Goal: Check status: Check status

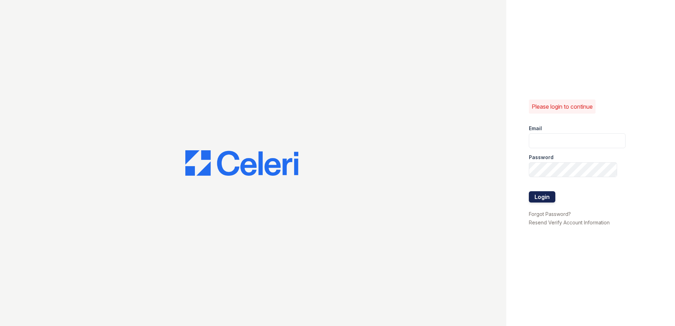
type input "arrivebrentwood@trinity-pm.com"
click at [541, 191] on button "Login" at bounding box center [542, 196] width 26 height 11
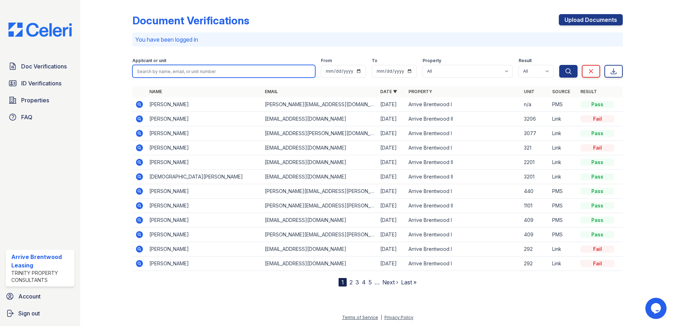
click at [164, 70] on input "search" at bounding box center [223, 71] width 183 height 13
type input "cobb"
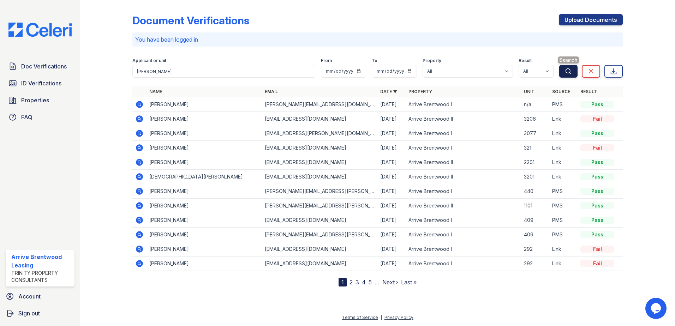
drag, startPoint x: 565, startPoint y: 70, endPoint x: 516, endPoint y: 104, distance: 59.8
click at [565, 69] on icon "submit" at bounding box center [568, 71] width 7 height 7
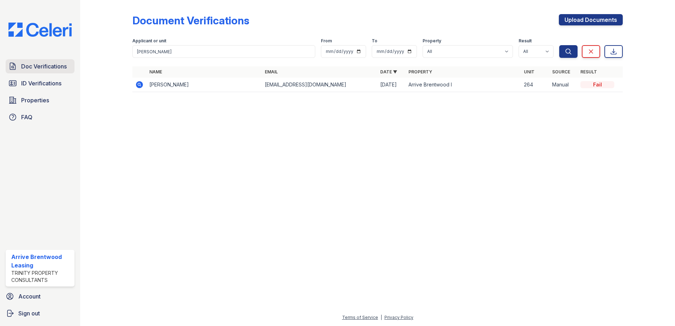
click at [19, 65] on link "Doc Verifications" at bounding box center [40, 66] width 69 height 14
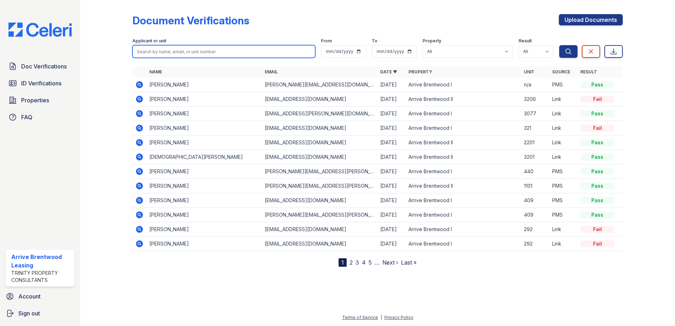
click at [202, 52] on input "search" at bounding box center [223, 51] width 183 height 13
type input "cobb"
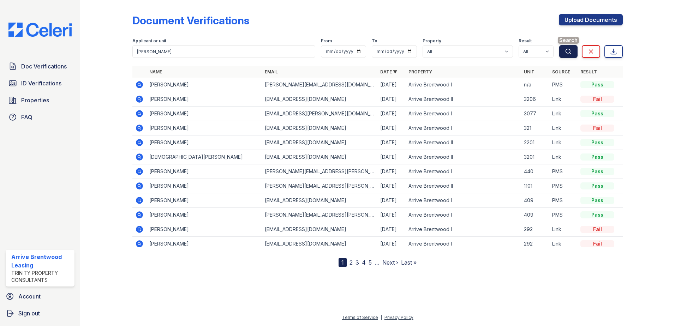
click at [566, 49] on icon "submit" at bounding box center [568, 51] width 7 height 7
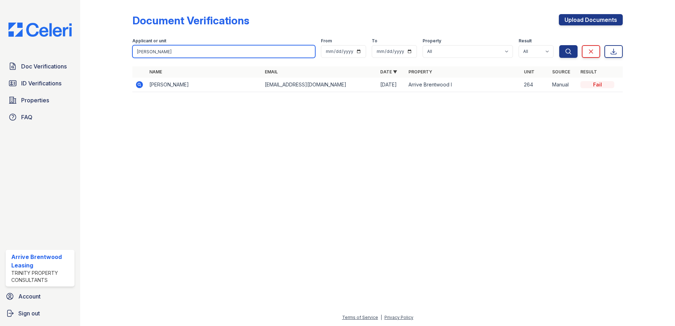
click at [186, 55] on input "cobb" at bounding box center [223, 51] width 183 height 13
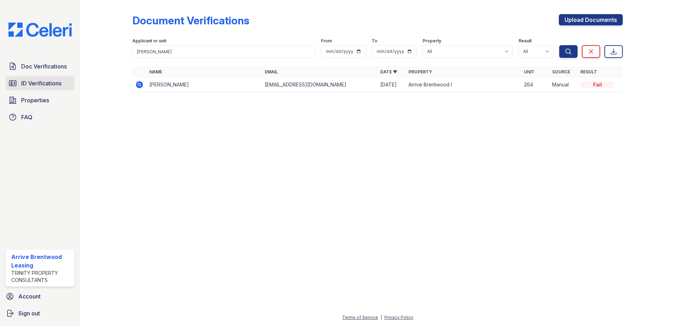
click at [24, 78] on link "ID Verifications" at bounding box center [40, 83] width 69 height 14
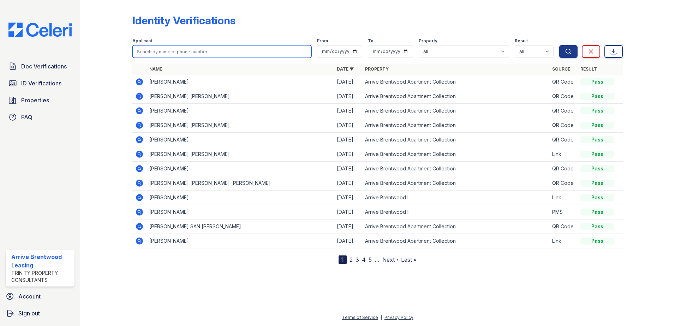
click at [166, 53] on input "search" at bounding box center [221, 51] width 179 height 13
type input "cobb"
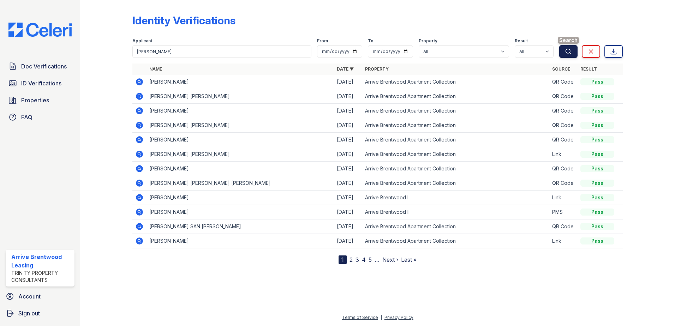
click at [563, 49] on button "Search" at bounding box center [568, 51] width 18 height 13
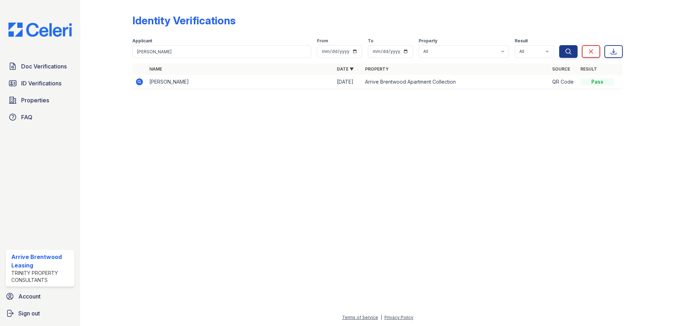
click at [450, 246] on div at bounding box center [377, 211] width 572 height 206
click at [54, 64] on span "Doc Verifications" at bounding box center [44, 66] width 46 height 8
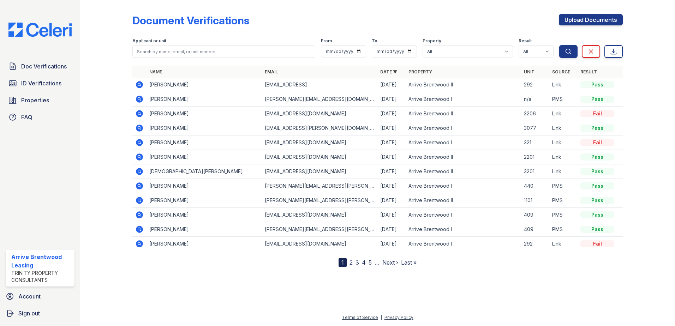
click at [143, 86] on icon at bounding box center [139, 84] width 7 height 7
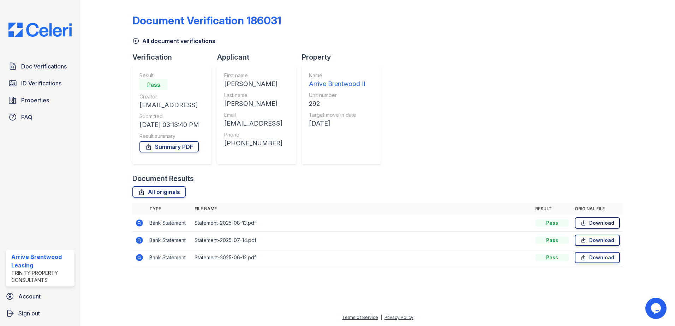
click at [608, 222] on link "Download" at bounding box center [597, 222] width 45 height 11
click at [57, 73] on link "Doc Verifications" at bounding box center [40, 66] width 69 height 14
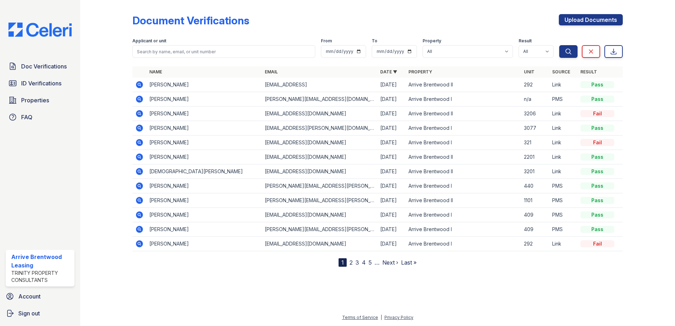
click at [55, 82] on span "ID Verifications" at bounding box center [41, 83] width 40 height 8
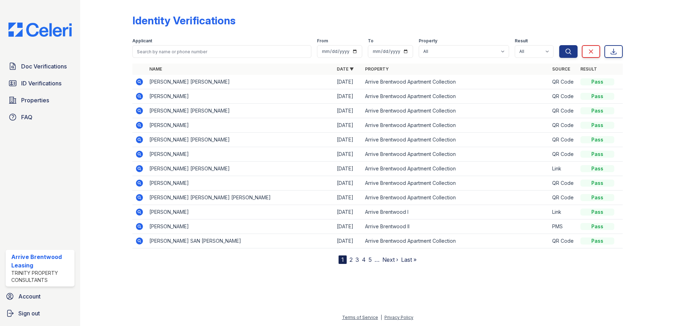
click at [138, 83] on icon at bounding box center [139, 81] width 7 height 7
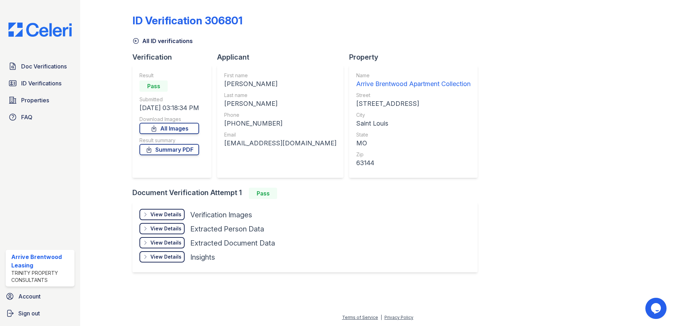
click at [175, 212] on div "View Details" at bounding box center [165, 214] width 31 height 7
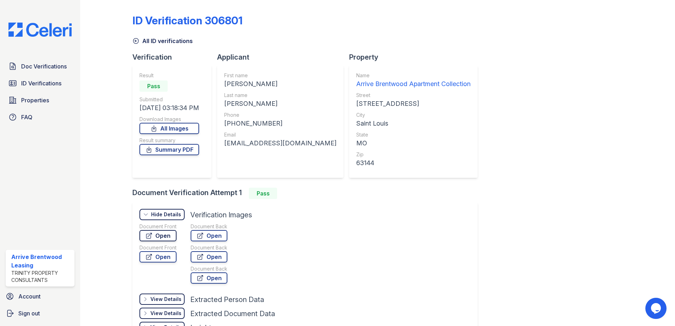
click at [163, 237] on link "Open" at bounding box center [157, 235] width 37 height 11
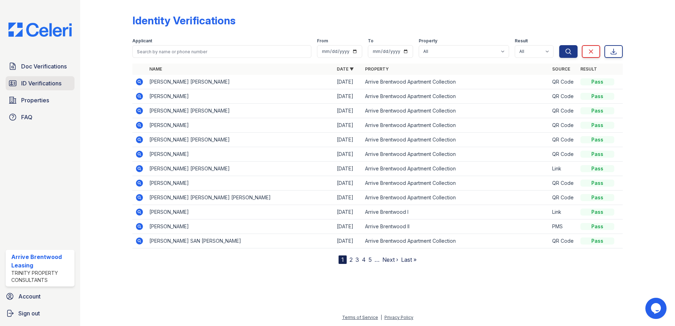
click at [41, 89] on link "ID Verifications" at bounding box center [40, 83] width 69 height 14
click at [46, 81] on span "ID Verifications" at bounding box center [41, 83] width 40 height 8
click at [49, 67] on span "Doc Verifications" at bounding box center [44, 66] width 46 height 8
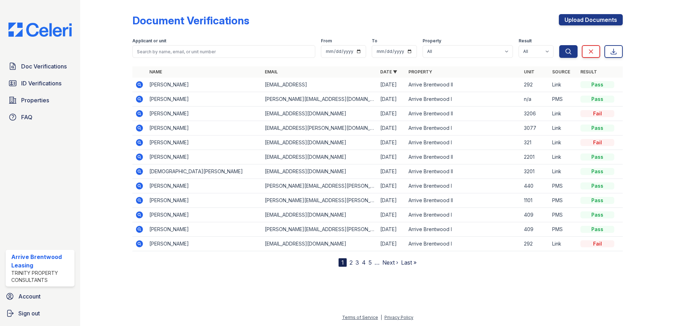
click at [137, 85] on icon at bounding box center [139, 84] width 7 height 7
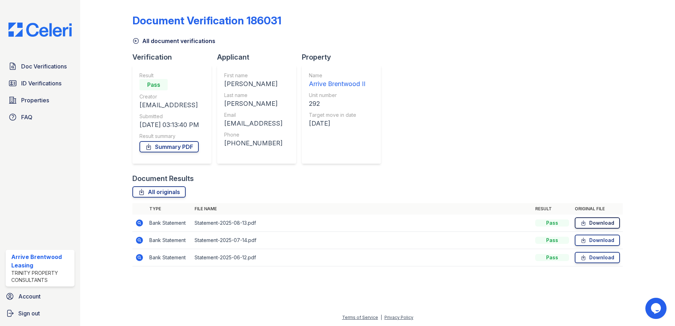
click at [595, 223] on link "Download" at bounding box center [597, 222] width 45 height 11
click at [595, 239] on link "Download" at bounding box center [597, 240] width 45 height 11
click at [591, 254] on link "Download" at bounding box center [597, 257] width 45 height 11
click at [53, 68] on span "Doc Verifications" at bounding box center [44, 66] width 46 height 8
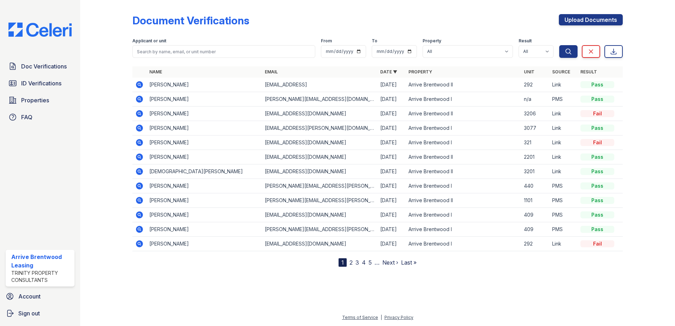
click at [443, 86] on td "Arrive Brentwood II" at bounding box center [463, 85] width 115 height 14
click at [138, 85] on icon at bounding box center [139, 84] width 7 height 7
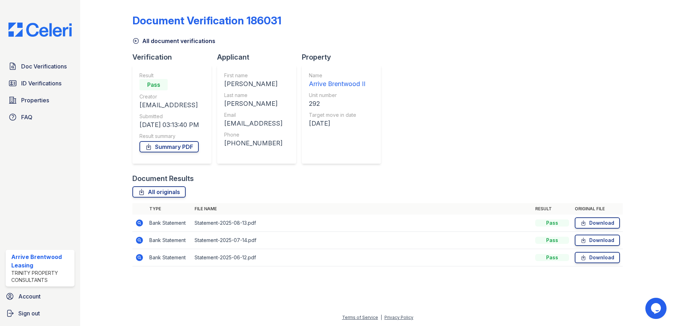
click at [365, 81] on div "Arrive Brentwood II" at bounding box center [337, 84] width 56 height 10
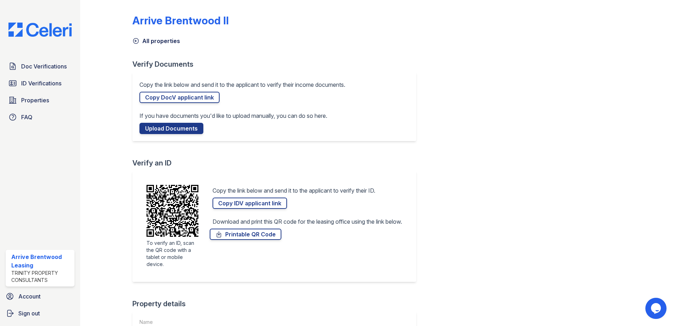
click at [151, 41] on link "All properties" at bounding box center [156, 41] width 48 height 8
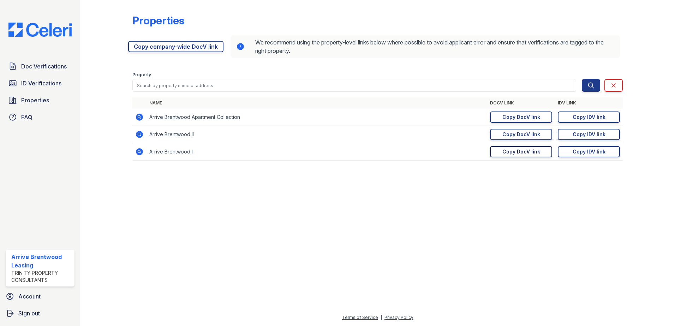
click at [526, 151] on div "Copy DocV link" at bounding box center [521, 151] width 38 height 7
click at [39, 79] on span "ID Verifications" at bounding box center [41, 83] width 40 height 8
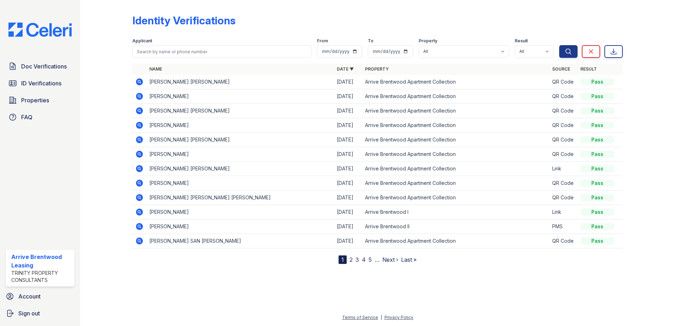
click at [139, 82] on icon at bounding box center [139, 81] width 2 height 2
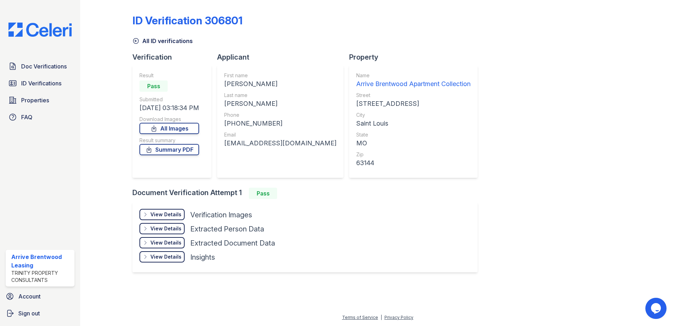
click at [137, 40] on icon at bounding box center [135, 40] width 7 height 7
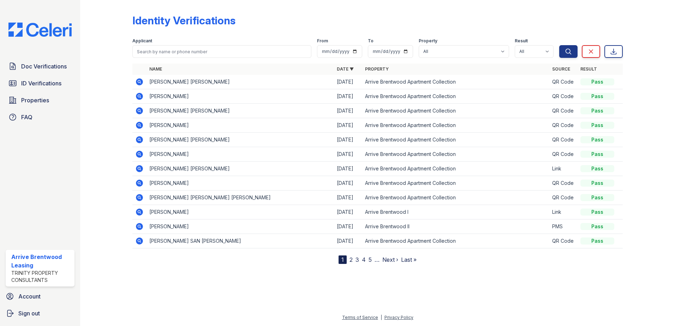
click at [141, 185] on icon at bounding box center [139, 183] width 7 height 7
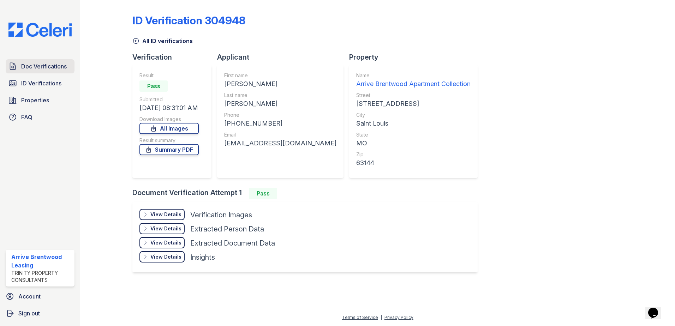
click at [28, 70] on span "Doc Verifications" at bounding box center [44, 66] width 46 height 8
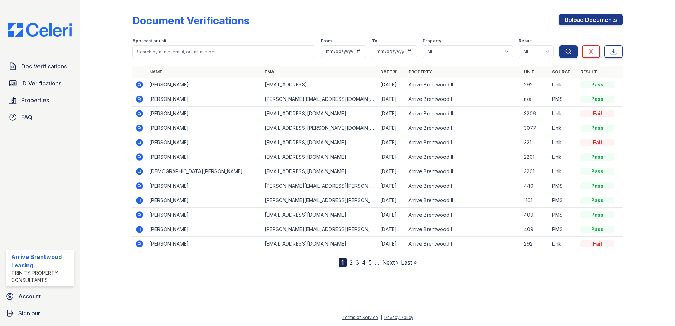
click at [426, 85] on td "Arrive Brentwood II" at bounding box center [463, 85] width 115 height 14
click at [142, 87] on icon at bounding box center [139, 84] width 7 height 7
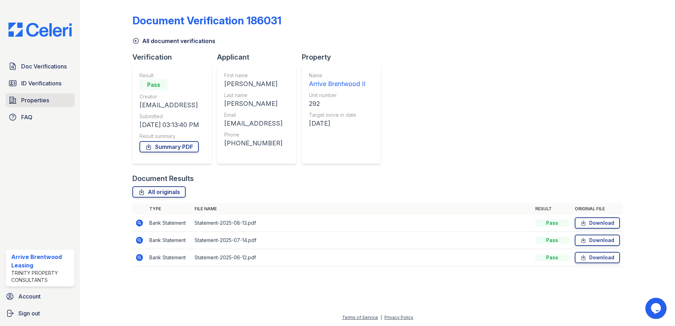
click at [32, 98] on span "Properties" at bounding box center [35, 100] width 28 height 8
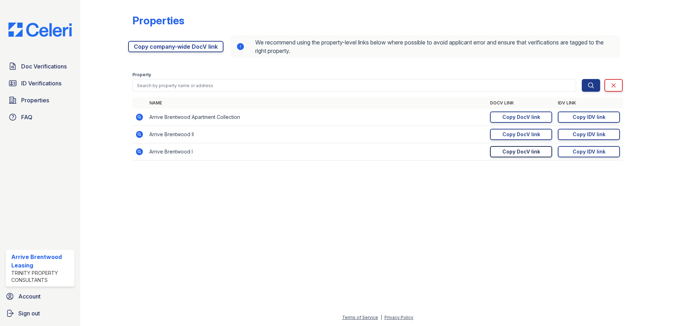
drag, startPoint x: 523, startPoint y: 151, endPoint x: 523, endPoint y: 147, distance: 4.6
click at [523, 151] on div "Copy DocV link" at bounding box center [521, 151] width 38 height 7
click at [33, 66] on span "Doc Verifications" at bounding box center [44, 66] width 46 height 8
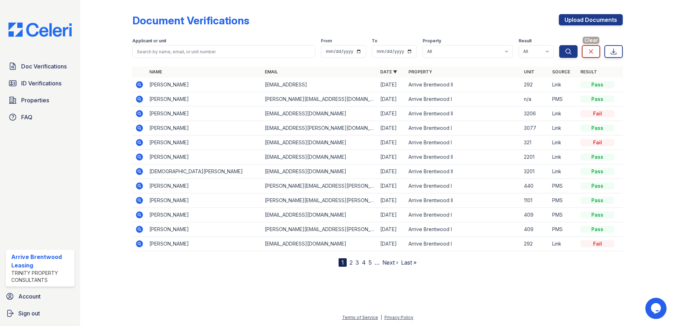
click at [593, 47] on link "Clear" at bounding box center [591, 51] width 18 height 13
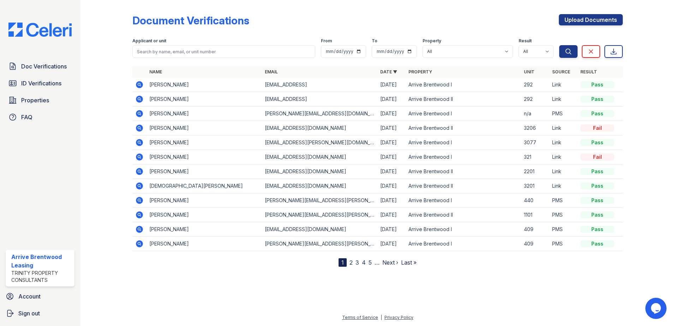
click at [141, 84] on icon at bounding box center [139, 84] width 7 height 7
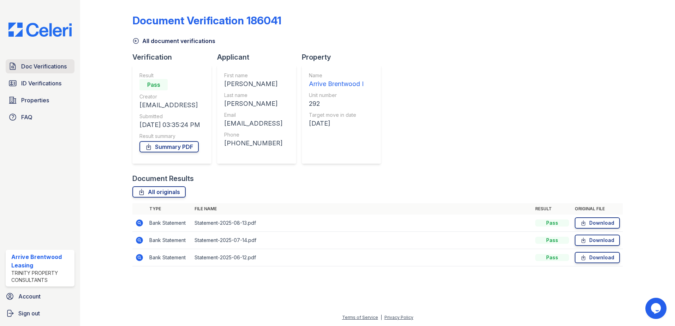
click at [49, 64] on span "Doc Verifications" at bounding box center [44, 66] width 46 height 8
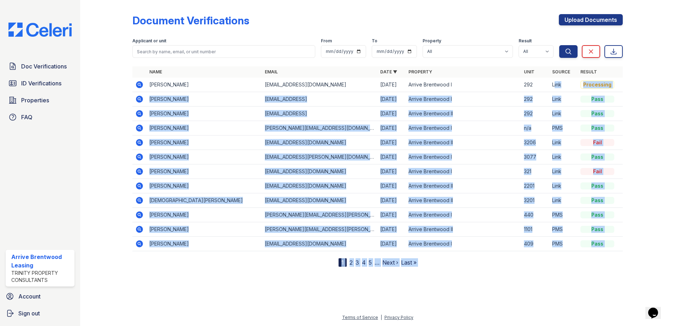
drag, startPoint x: 634, startPoint y: 82, endPoint x: 581, endPoint y: 84, distance: 52.3
click at [580, 84] on div "Document Verifications Upload Documents Filter Applicant or unit From To Proper…" at bounding box center [377, 139] width 572 height 278
click at [652, 98] on div at bounding box center [643, 135] width 41 height 264
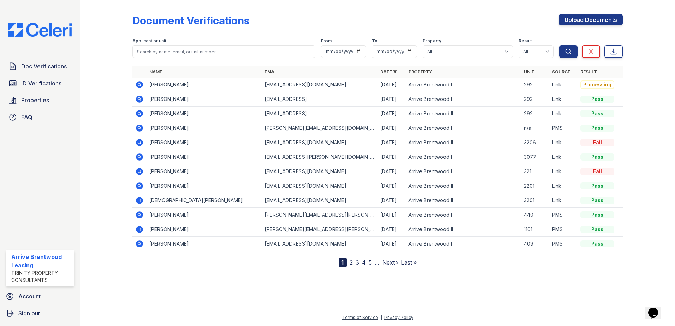
click at [137, 86] on icon at bounding box center [139, 84] width 7 height 7
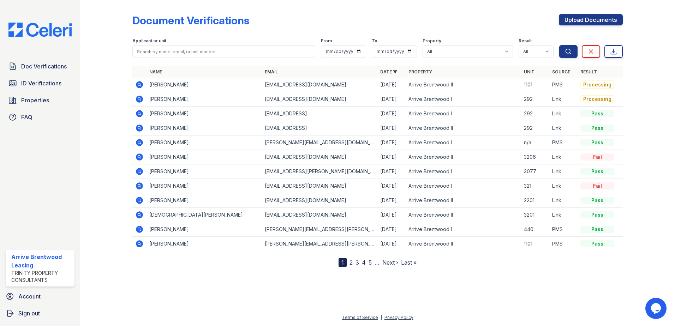
click at [141, 101] on icon at bounding box center [139, 99] width 7 height 7
click at [142, 102] on icon at bounding box center [139, 99] width 8 height 8
click at [141, 102] on icon at bounding box center [139, 99] width 8 height 8
click at [139, 97] on icon at bounding box center [139, 99] width 8 height 8
click at [37, 85] on span "ID Verifications" at bounding box center [41, 83] width 40 height 8
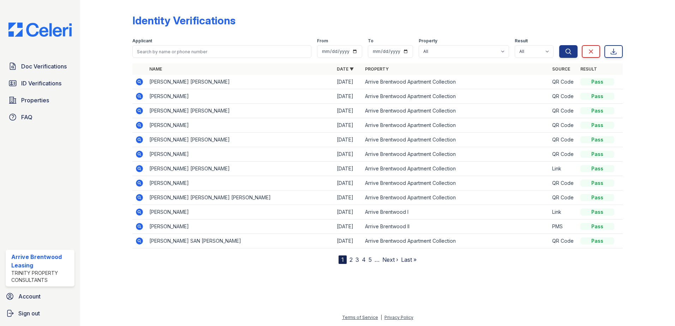
click at [139, 80] on icon at bounding box center [139, 82] width 8 height 8
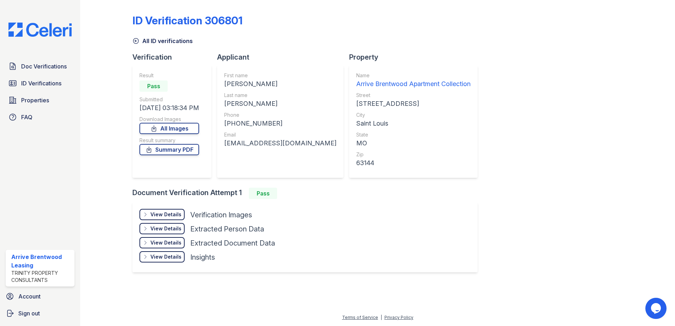
click at [168, 213] on div "View Details" at bounding box center [165, 214] width 31 height 7
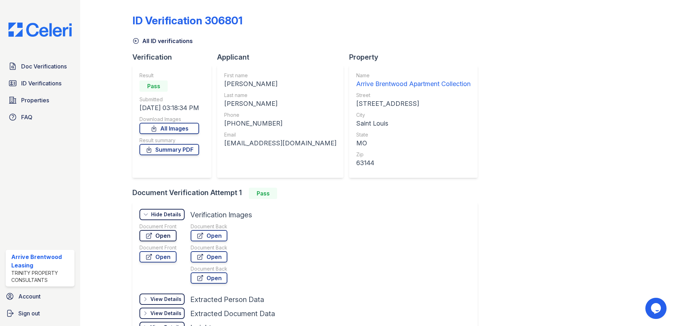
click at [161, 237] on link "Open" at bounding box center [157, 235] width 37 height 11
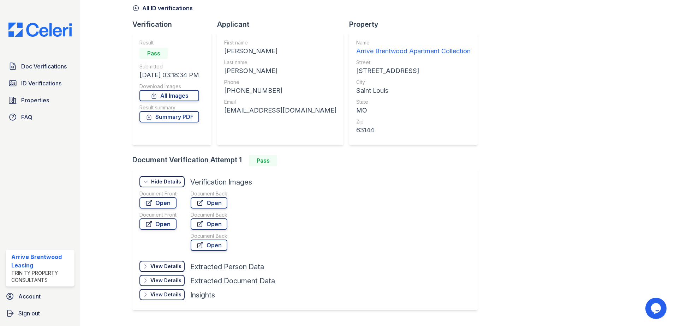
scroll to position [16, 0]
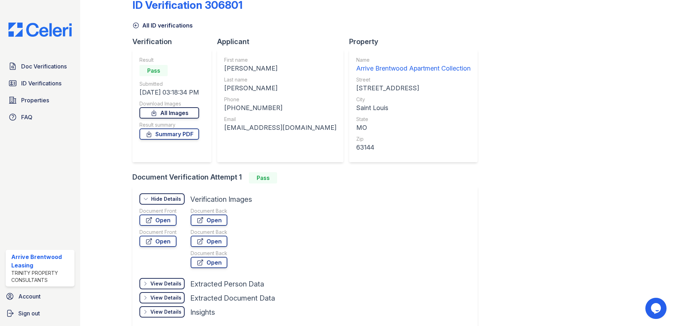
click at [178, 113] on link "All Images" at bounding box center [169, 112] width 60 height 11
click at [160, 222] on link "Open" at bounding box center [157, 220] width 37 height 11
drag, startPoint x: 163, startPoint y: 220, endPoint x: 115, endPoint y: 221, distance: 48.0
click at [115, 221] on div at bounding box center [111, 162] width 41 height 350
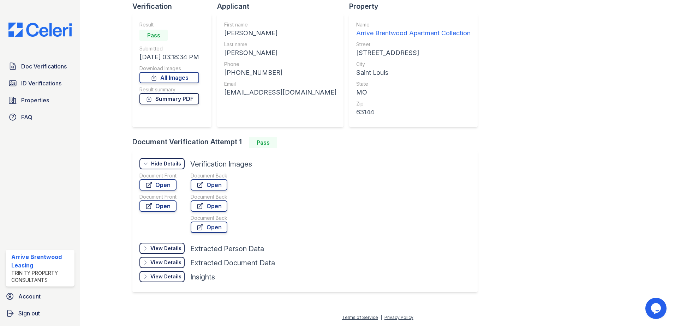
click at [175, 102] on link "Summary PDF" at bounding box center [169, 98] width 60 height 11
click at [157, 185] on link "Open" at bounding box center [157, 184] width 37 height 11
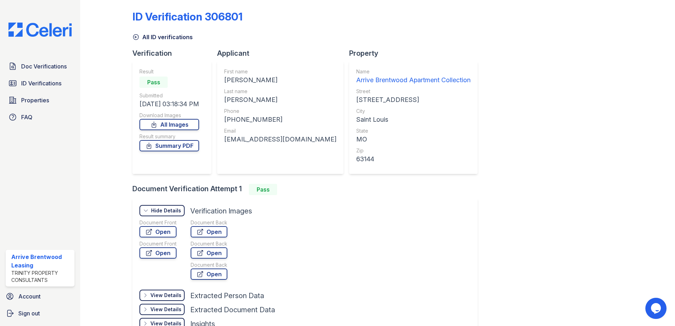
scroll to position [0, 0]
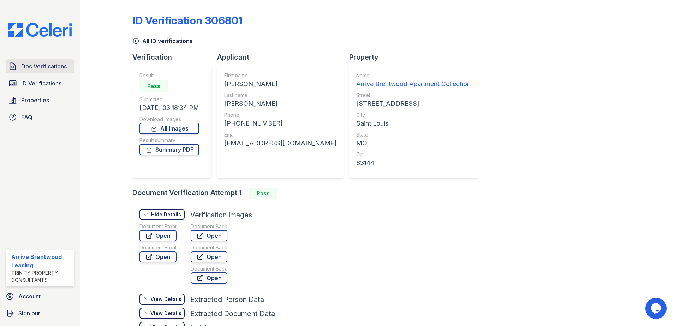
click at [35, 71] on span "Doc Verifications" at bounding box center [44, 66] width 46 height 8
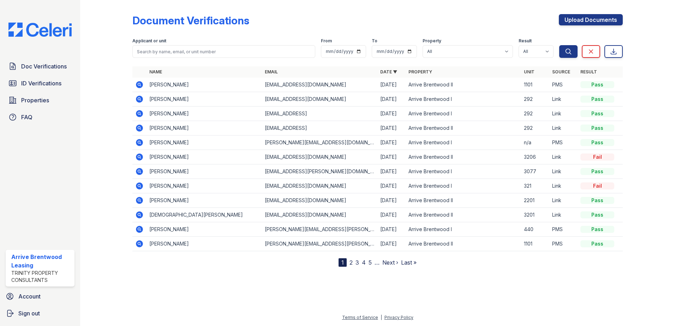
click at [141, 112] on icon at bounding box center [139, 113] width 7 height 7
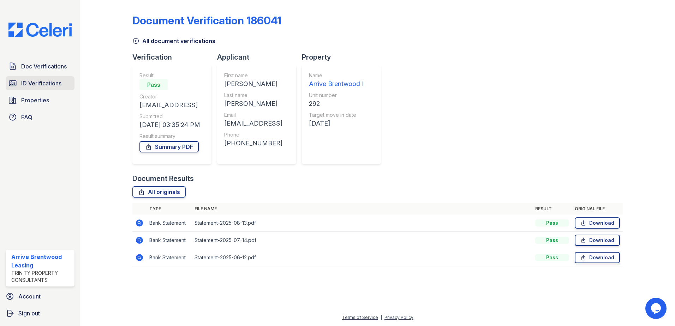
click at [40, 79] on span "ID Verifications" at bounding box center [41, 83] width 40 height 8
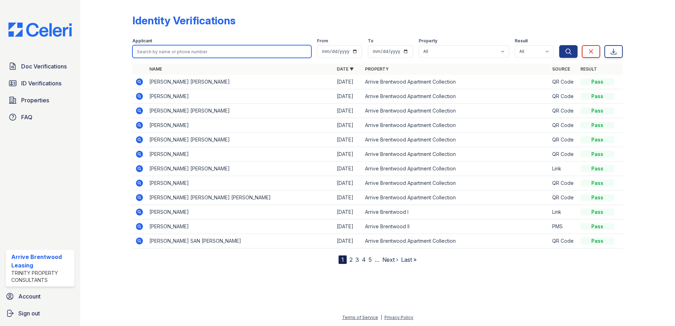
click at [178, 53] on input "search" at bounding box center [221, 51] width 179 height 13
type input "DES"
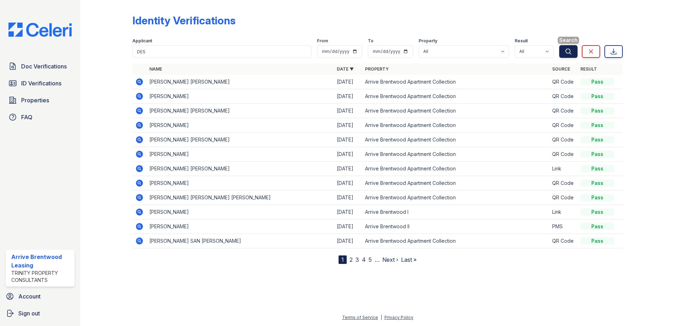
click at [566, 52] on icon "submit" at bounding box center [568, 51] width 7 height 7
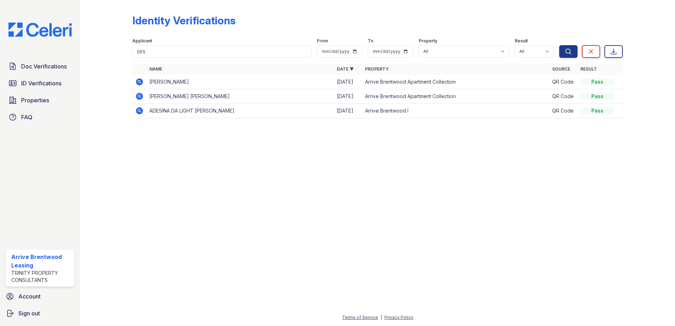
click at [142, 81] on icon at bounding box center [139, 81] width 7 height 7
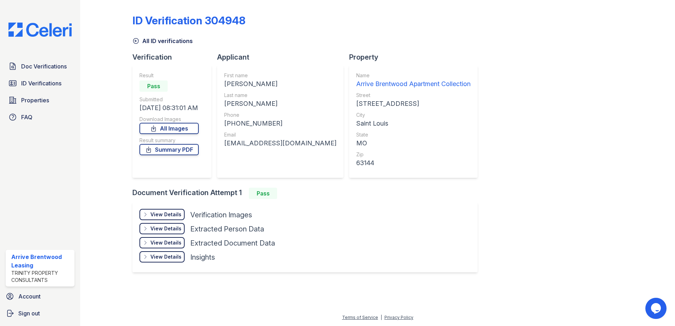
click at [165, 211] on div "View Details" at bounding box center [165, 214] width 31 height 7
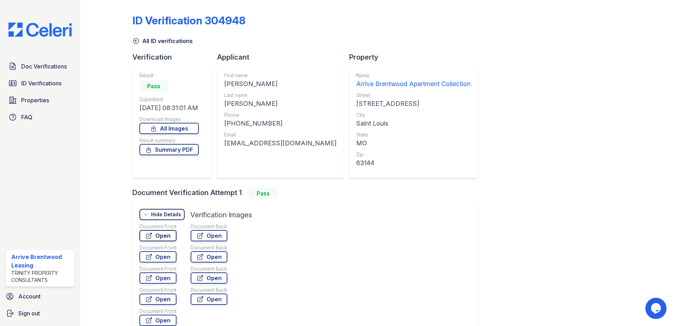
click at [166, 234] on link "Open" at bounding box center [157, 235] width 37 height 11
click at [169, 252] on link "Open" at bounding box center [157, 256] width 37 height 11
click at [149, 281] on icon at bounding box center [149, 278] width 5 height 5
click at [166, 303] on link "Open" at bounding box center [157, 299] width 37 height 11
click at [140, 319] on link "Open" at bounding box center [157, 320] width 37 height 11
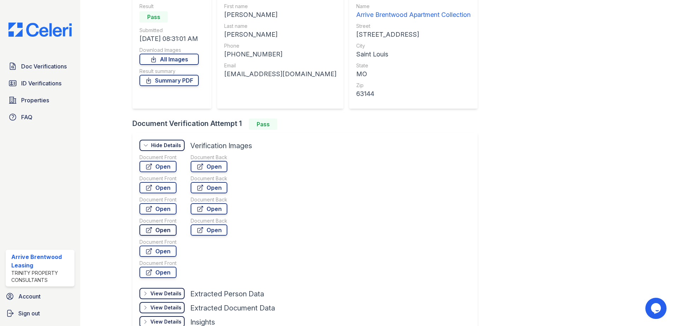
scroll to position [71, 0]
click at [160, 189] on link "Open" at bounding box center [157, 186] width 37 height 11
click at [153, 183] on link "Open" at bounding box center [157, 186] width 37 height 11
click at [147, 166] on icon at bounding box center [149, 165] width 5 height 5
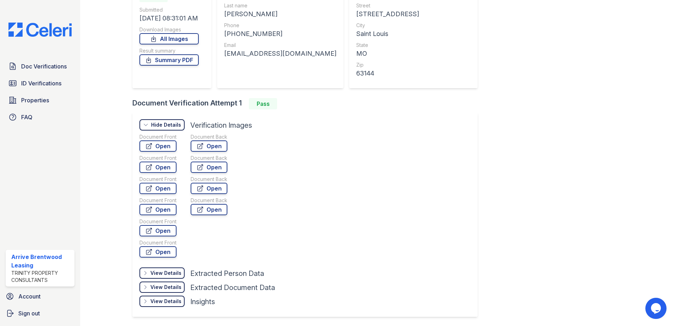
scroll to position [106, 0]
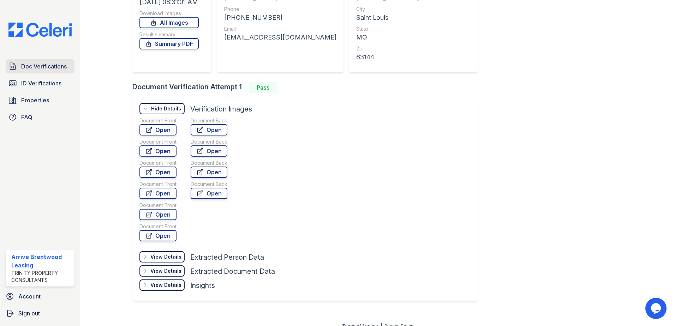
click at [54, 68] on span "Doc Verifications" at bounding box center [44, 66] width 46 height 8
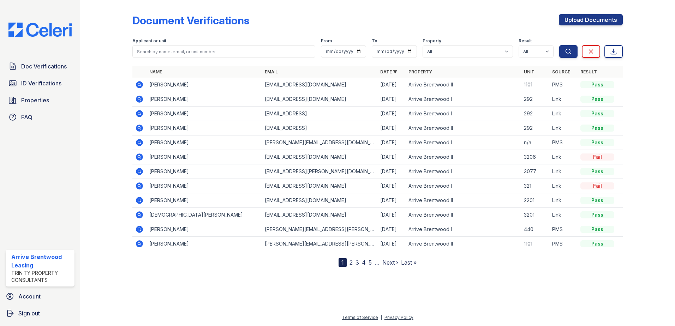
click at [139, 98] on icon at bounding box center [139, 99] width 2 height 2
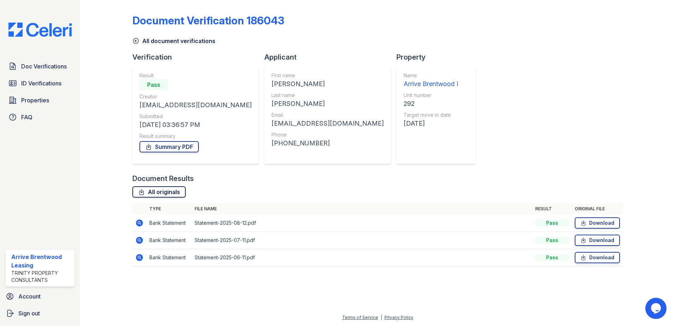
click at [176, 189] on link "All originals" at bounding box center [158, 191] width 53 height 11
click at [583, 223] on icon at bounding box center [584, 223] width 4 height 5
click at [584, 240] on icon at bounding box center [584, 240] width 4 height 5
click at [593, 257] on link "Download" at bounding box center [597, 257] width 45 height 11
click at [153, 144] on link "Summary PDF" at bounding box center [168, 146] width 59 height 11
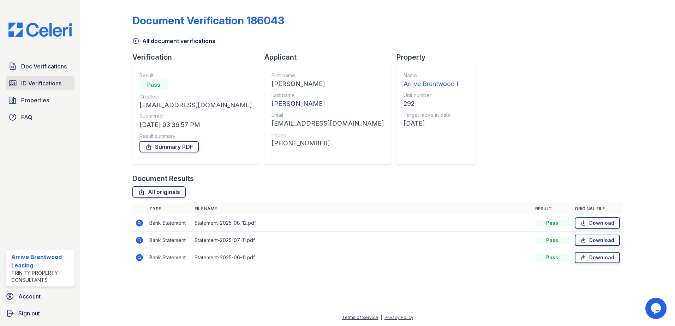
click at [45, 84] on span "ID Verifications" at bounding box center [41, 83] width 40 height 8
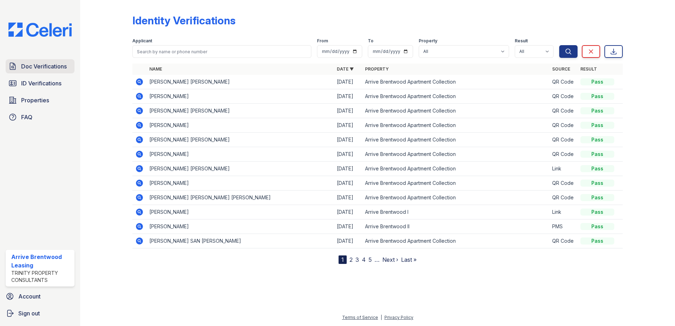
click at [37, 66] on span "Doc Verifications" at bounding box center [44, 66] width 46 height 8
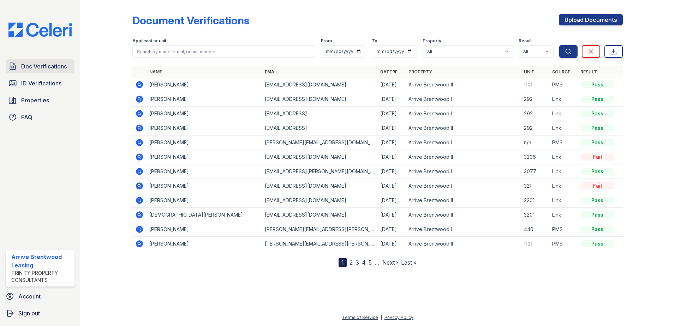
click at [32, 68] on span "Doc Verifications" at bounding box center [44, 66] width 46 height 8
click at [141, 115] on icon at bounding box center [139, 113] width 8 height 8
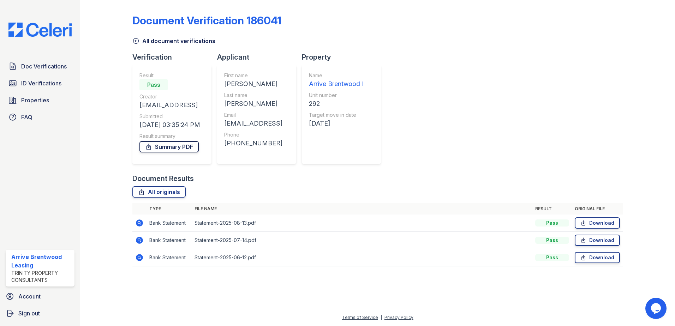
click at [160, 147] on link "Summary PDF" at bounding box center [168, 146] width 59 height 11
click at [47, 87] on span "ID Verifications" at bounding box center [41, 83] width 40 height 8
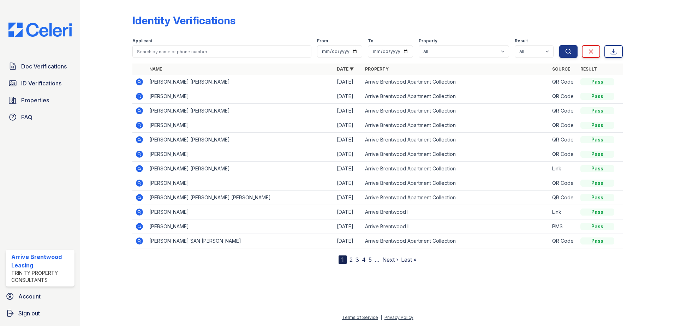
click at [138, 81] on icon at bounding box center [139, 82] width 8 height 8
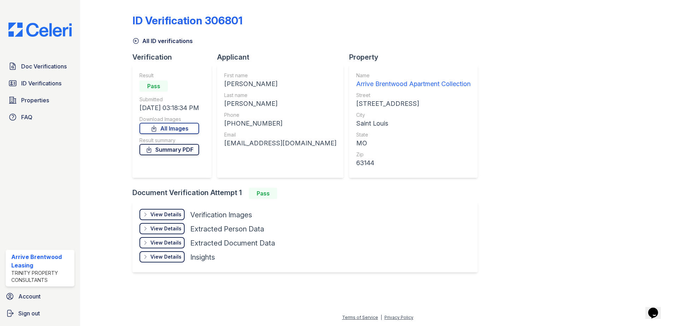
click at [173, 149] on link "Summary PDF" at bounding box center [169, 149] width 60 height 11
click at [53, 84] on span "ID Verifications" at bounding box center [41, 83] width 40 height 8
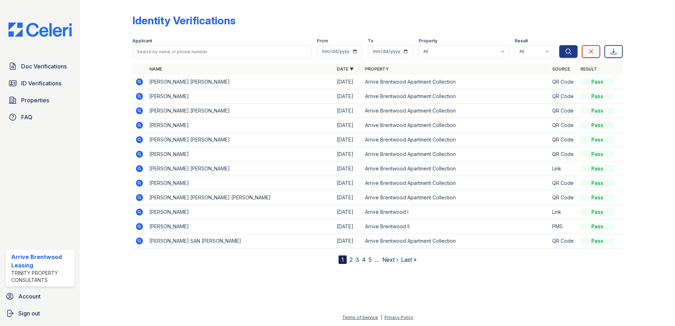
click at [142, 181] on icon at bounding box center [139, 183] width 7 height 7
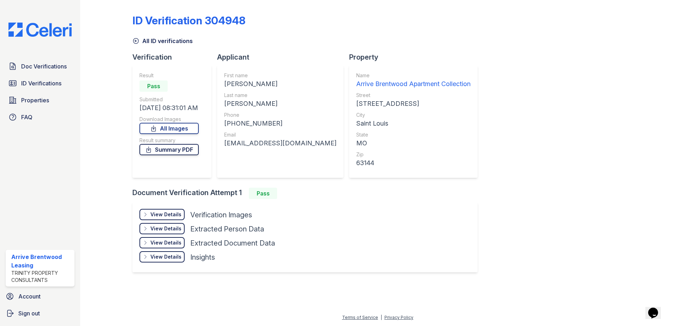
click at [183, 149] on link "Summary PDF" at bounding box center [168, 149] width 59 height 11
